Goal: Task Accomplishment & Management: Use online tool/utility

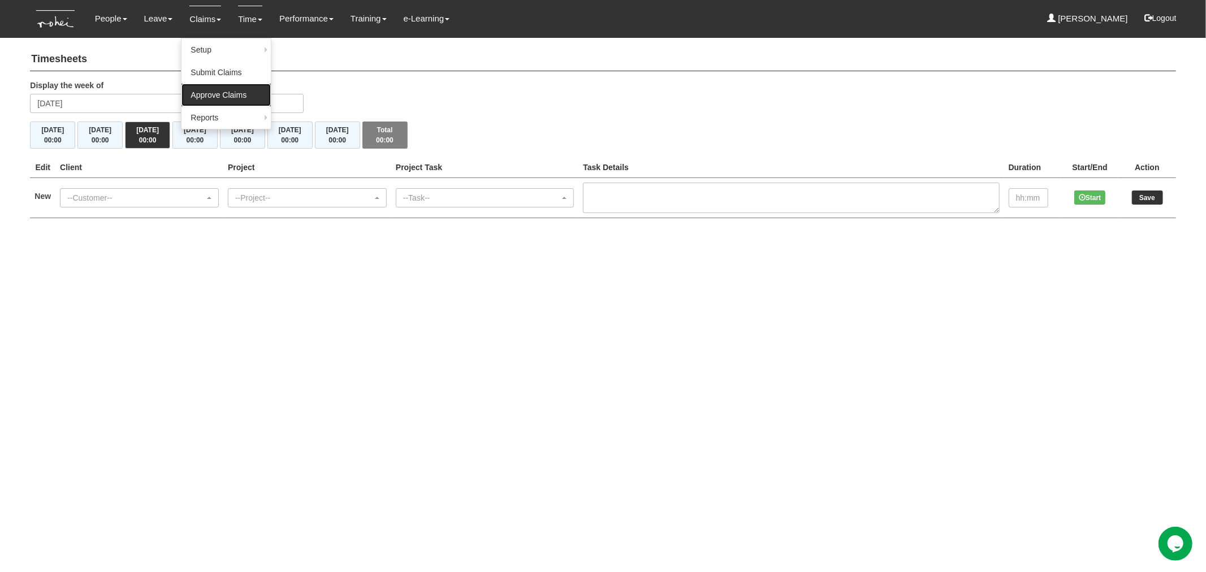
click at [215, 100] on link "Approve Claims" at bounding box center [225, 95] width 89 height 23
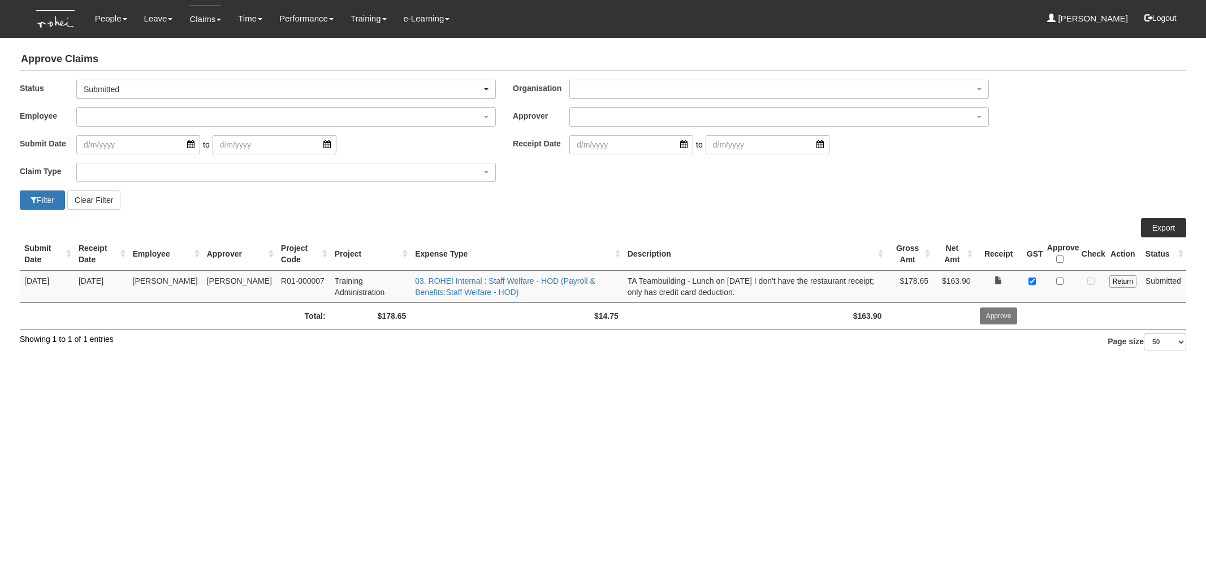
select select "50"
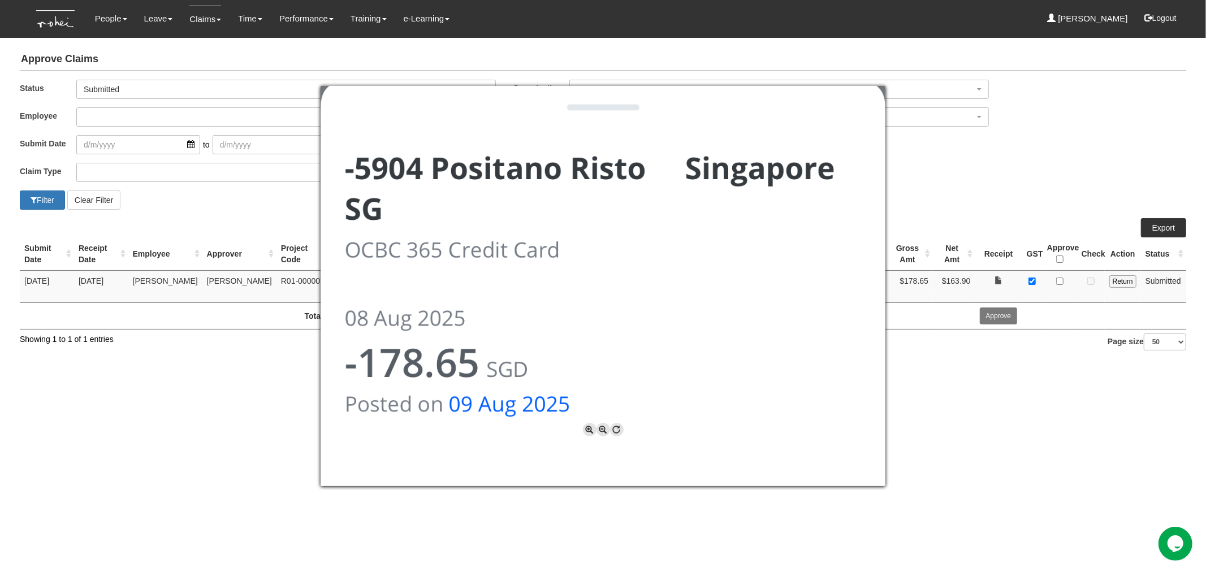
click at [985, 422] on div at bounding box center [603, 286] width 1206 height 572
click at [1083, 462] on div at bounding box center [603, 286] width 1206 height 572
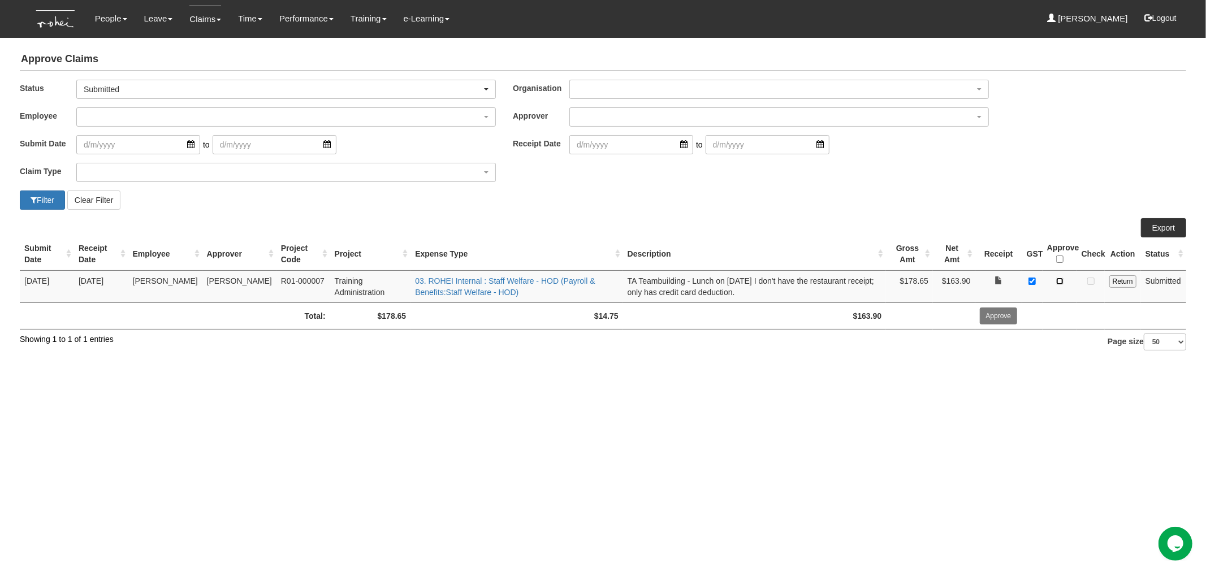
click at [1061, 280] on input "checkbox" at bounding box center [1059, 281] width 7 height 7
checkbox input "true"
click at [1005, 315] on input "Approve" at bounding box center [999, 316] width 38 height 17
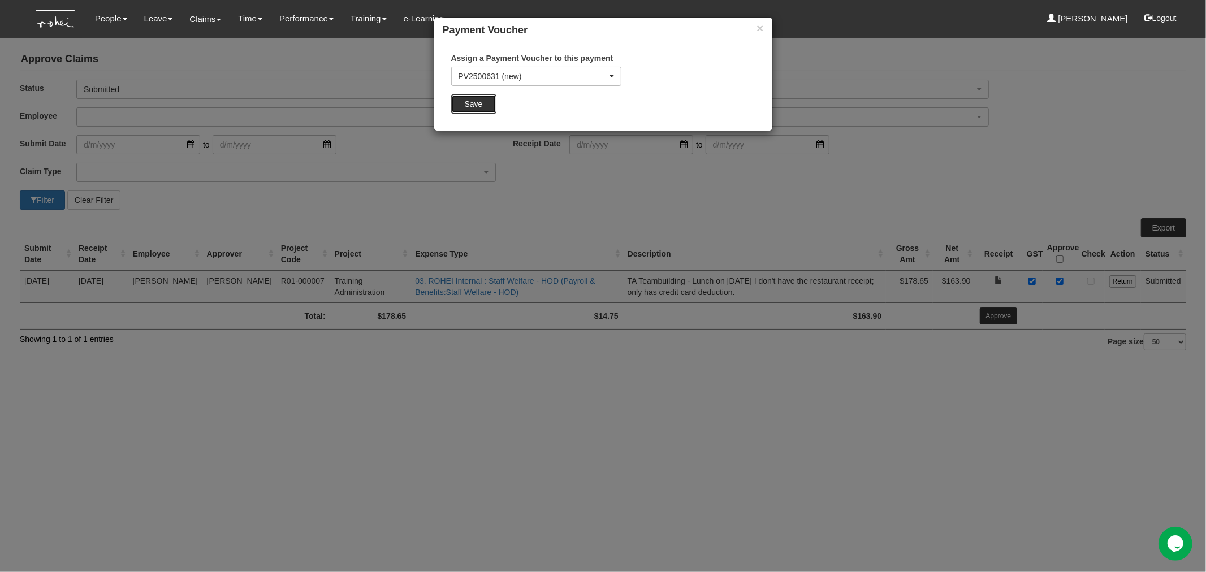
click at [482, 104] on input "Save" at bounding box center [473, 103] width 45 height 19
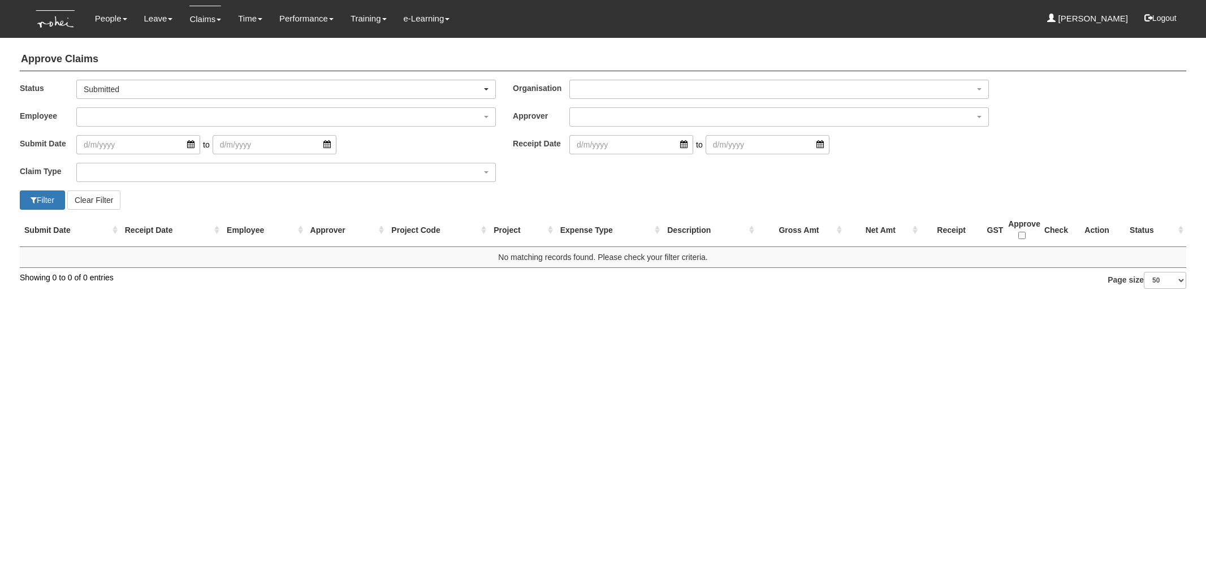
select select "50"
click at [198, 79] on link "Submit Claims" at bounding box center [225, 72] width 89 height 23
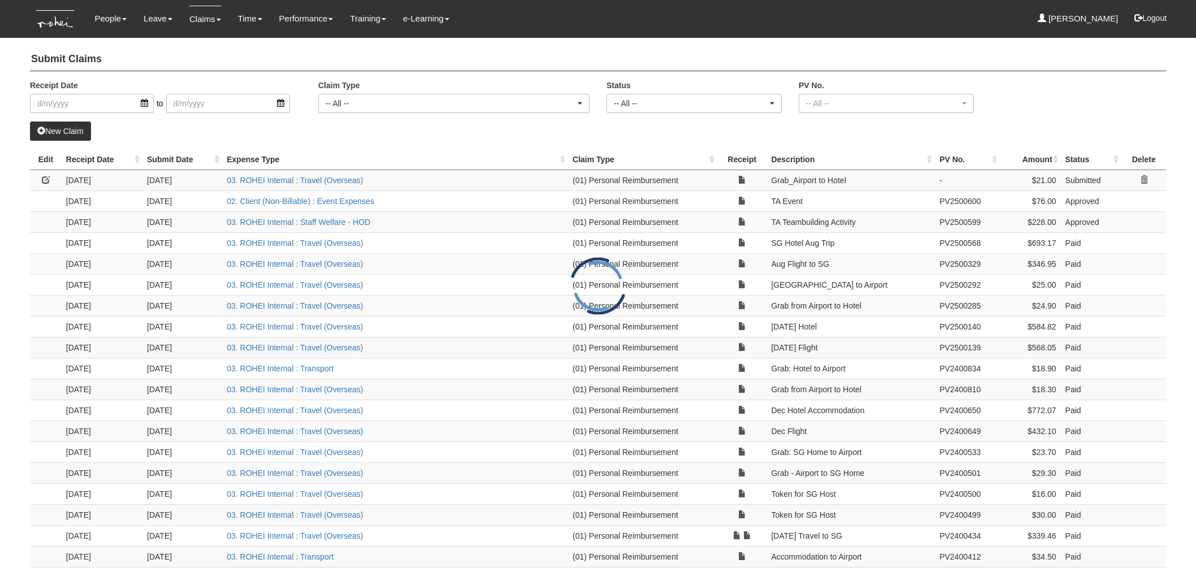
select select "50"
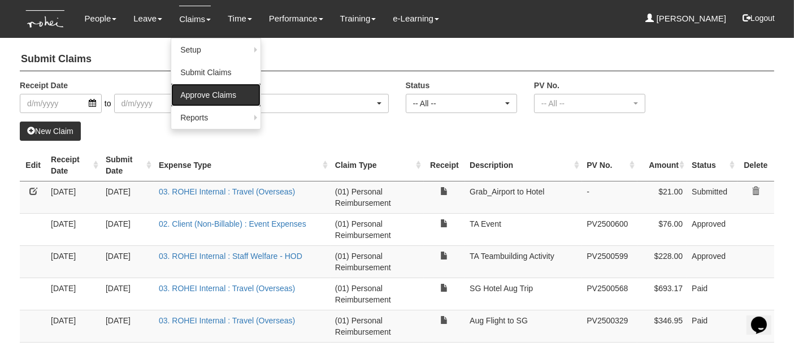
click at [206, 96] on link "Approve Claims" at bounding box center [215, 95] width 89 height 23
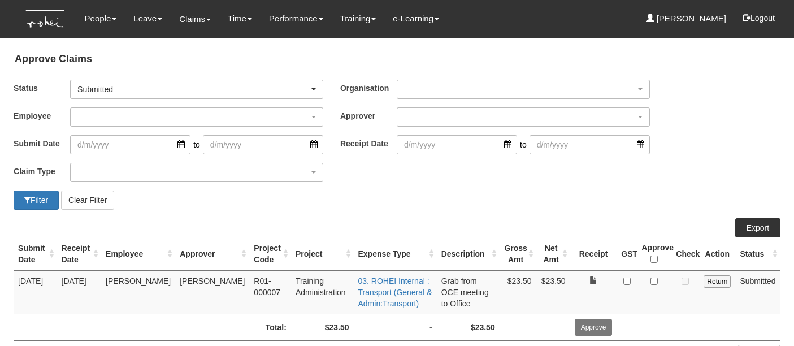
select select "50"
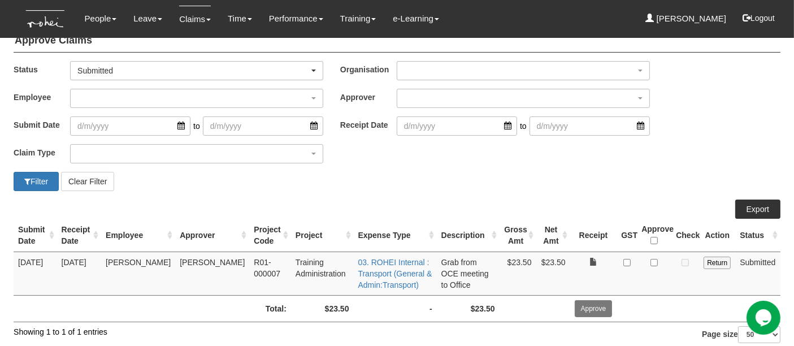
scroll to position [27, 0]
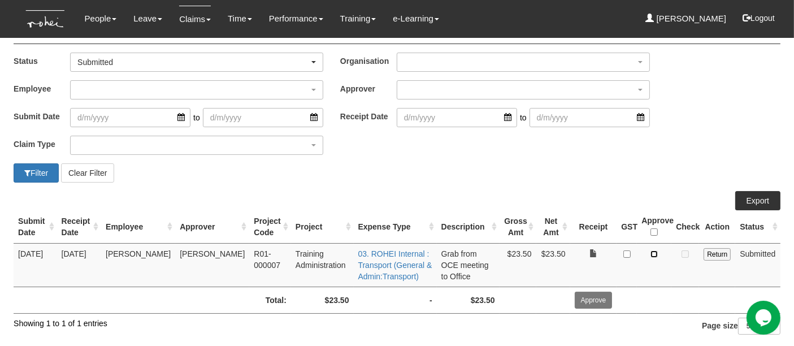
click at [657, 250] on input "checkbox" at bounding box center [654, 253] width 7 height 7
checkbox input "true"
click at [596, 300] on input "Approve" at bounding box center [594, 300] width 38 height 17
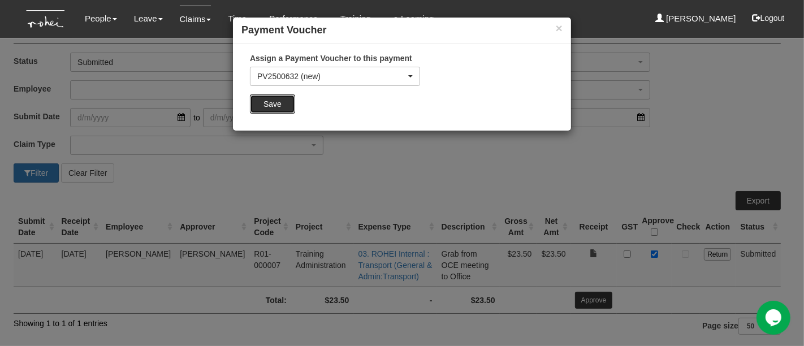
click at [280, 102] on input "Save" at bounding box center [272, 103] width 45 height 19
